Goal: Task Accomplishment & Management: Manage account settings

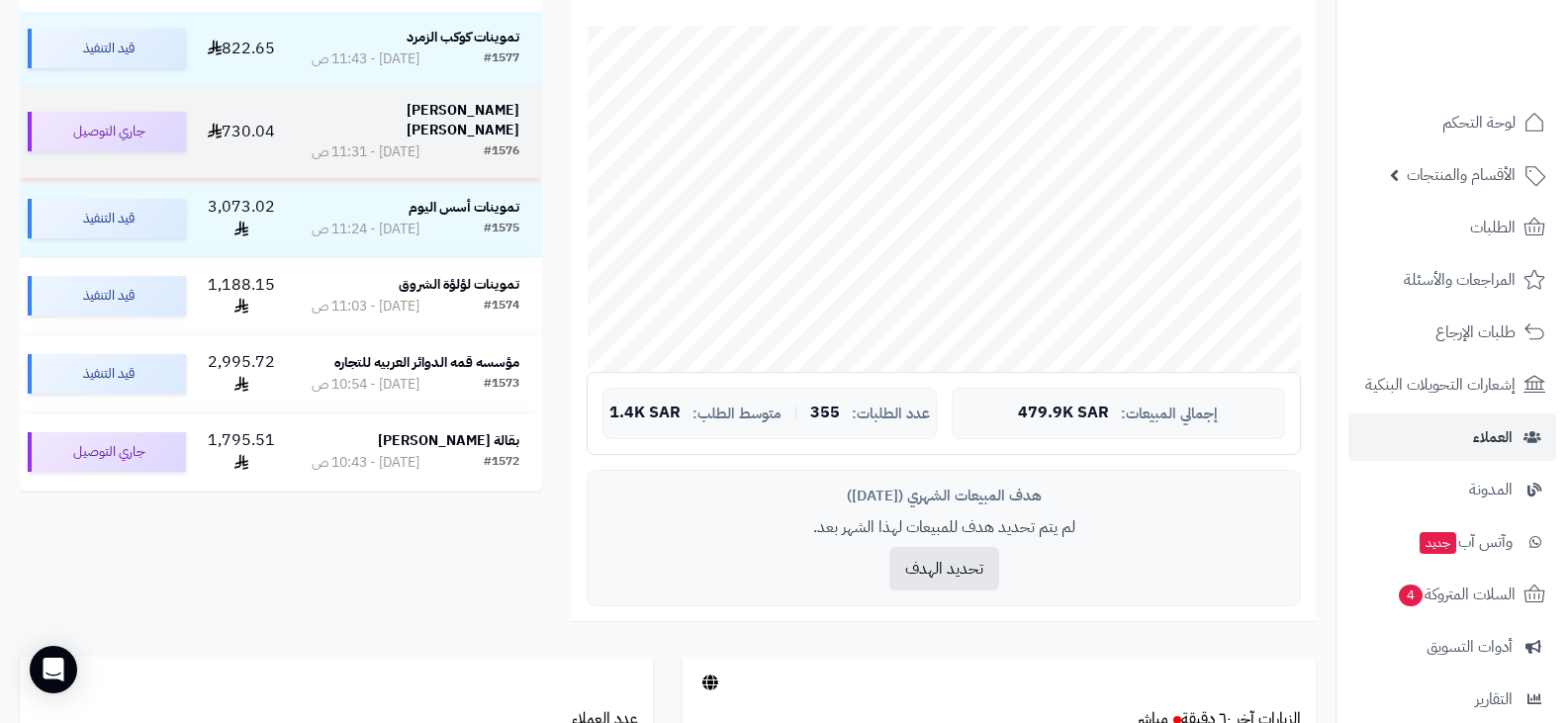
scroll to position [99, 0]
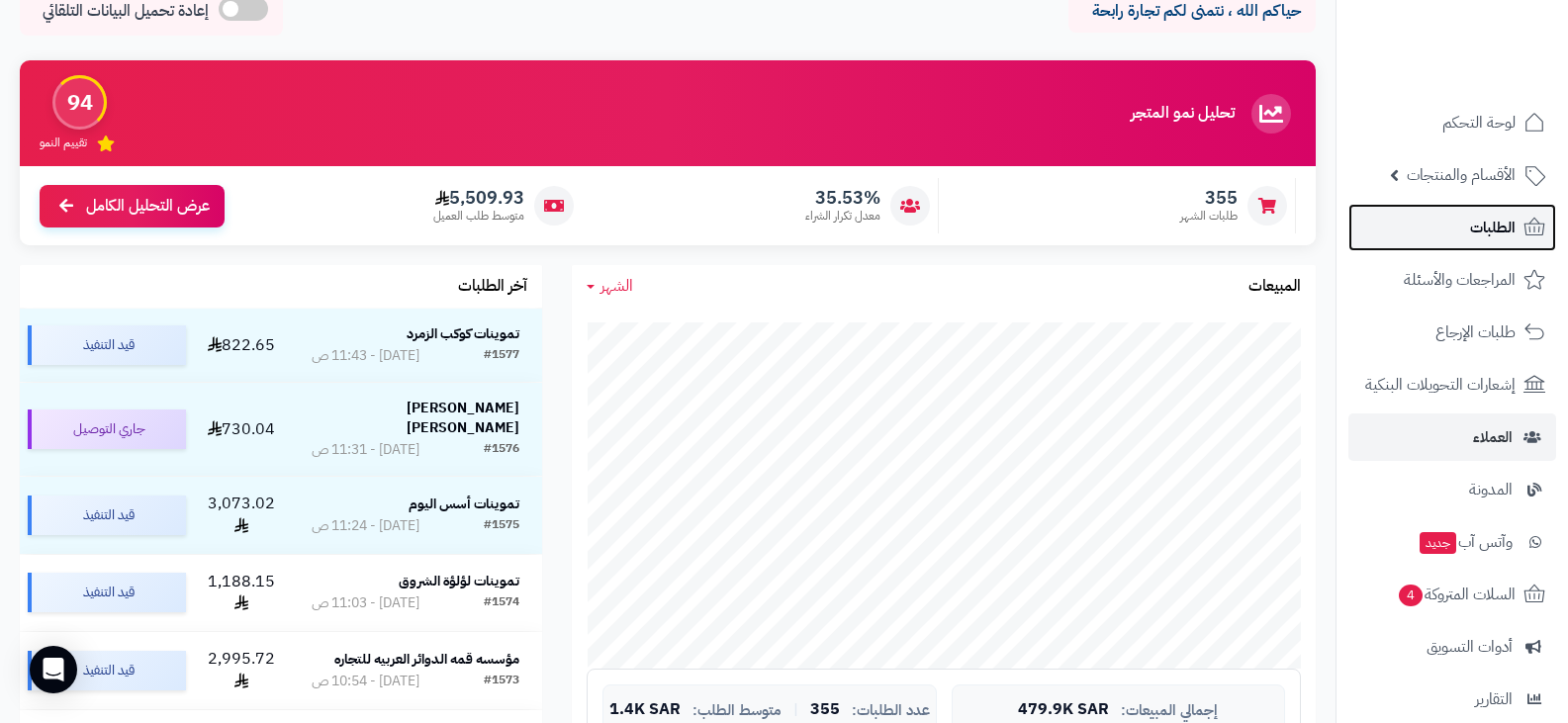
click at [1477, 227] on span "الطلبات" at bounding box center [1493, 227] width 46 height 28
